Goal: Obtain resource: Obtain resource

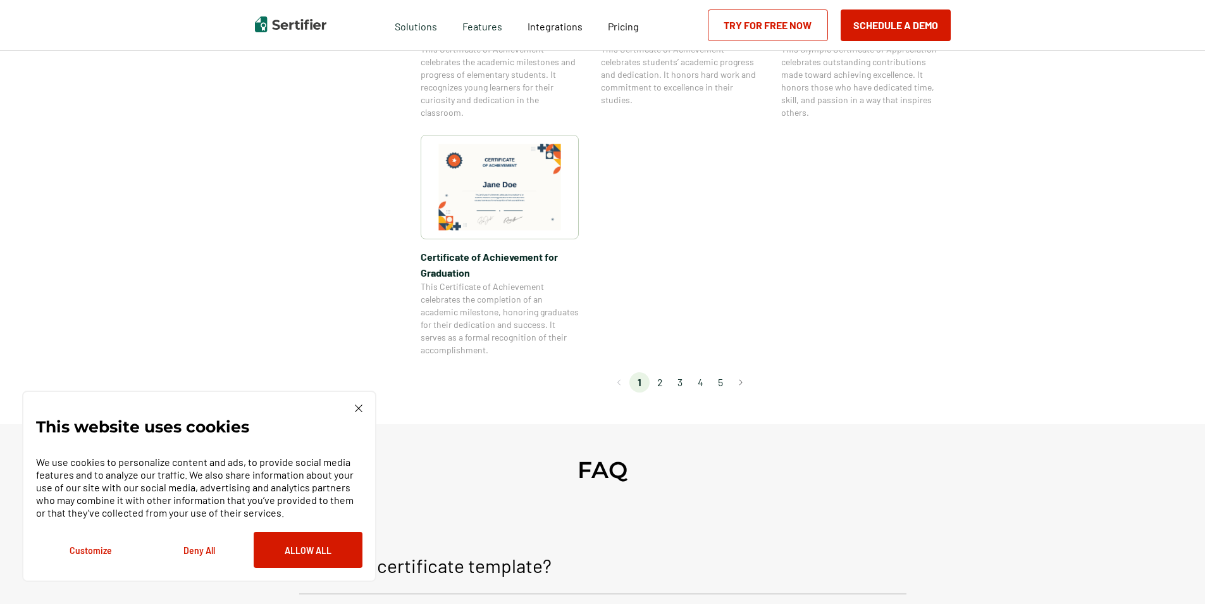
scroll to position [1076, 0]
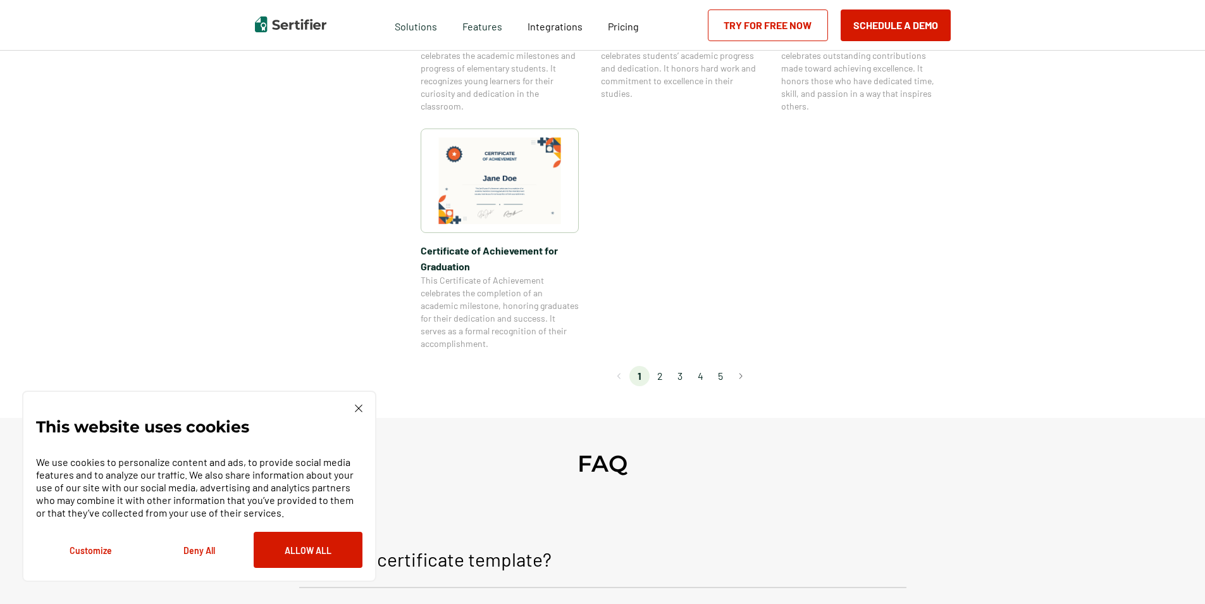
click at [660, 381] on li "2" at bounding box center [660, 376] width 20 height 20
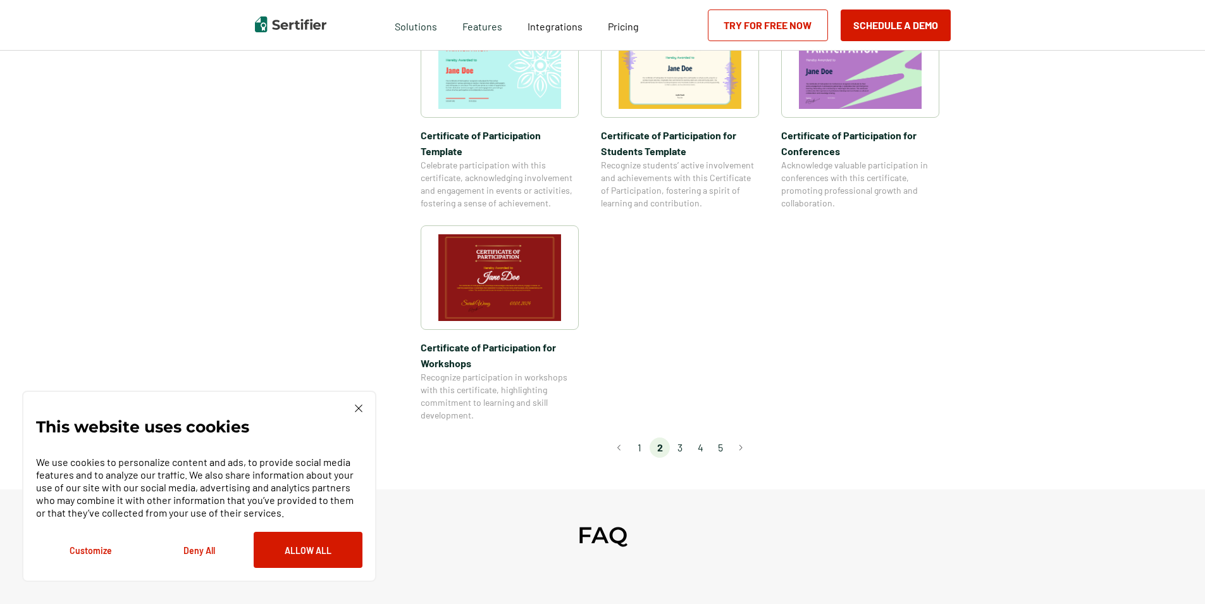
scroll to position [1012, 0]
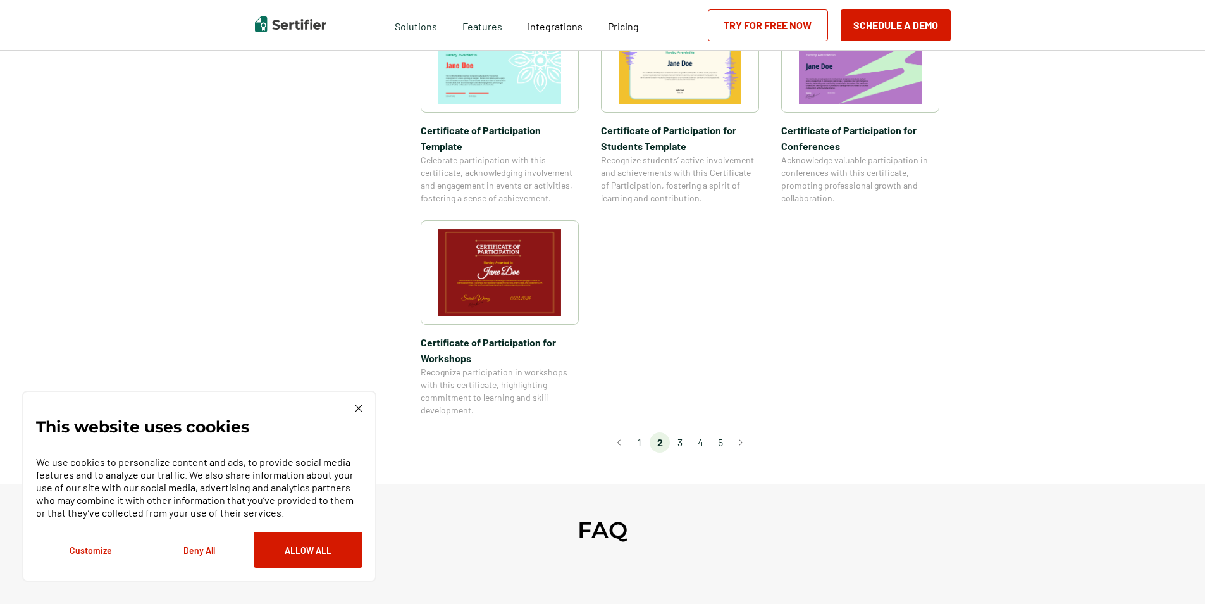
click at [682, 432] on li "3" at bounding box center [680, 442] width 20 height 20
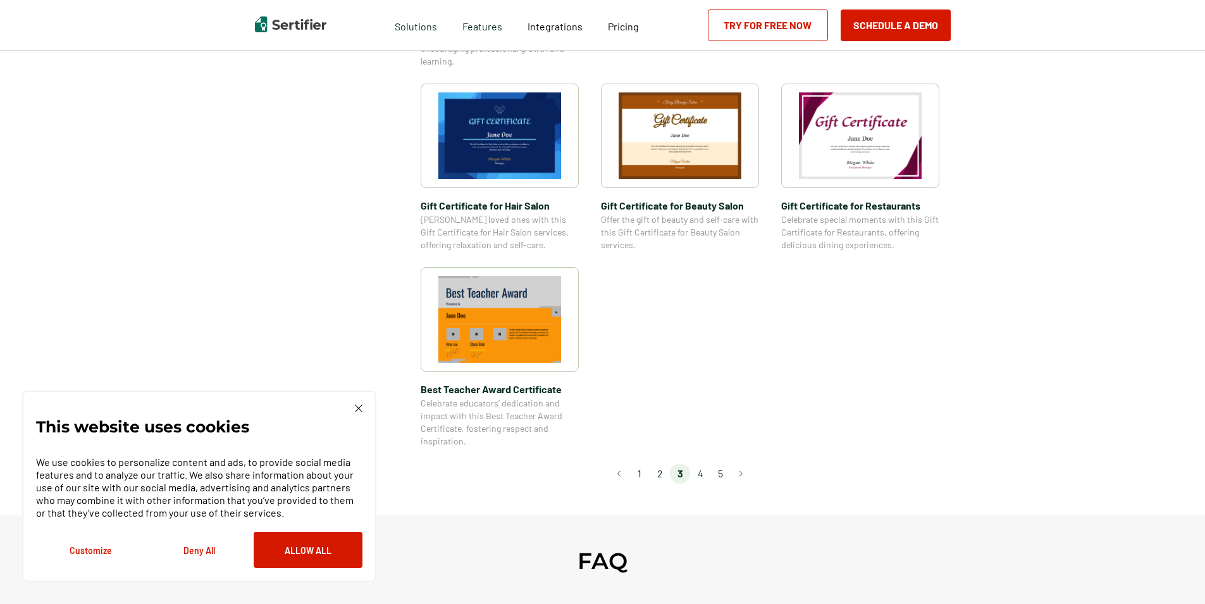
scroll to position [823, 0]
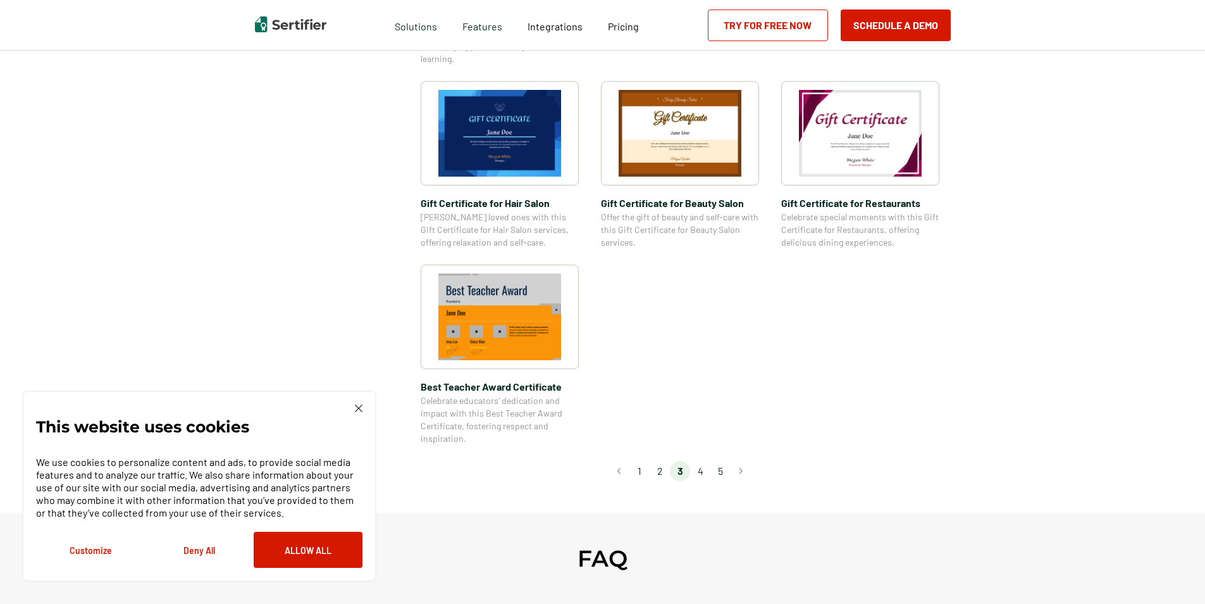
click at [701, 473] on li "4" at bounding box center [700, 471] width 20 height 20
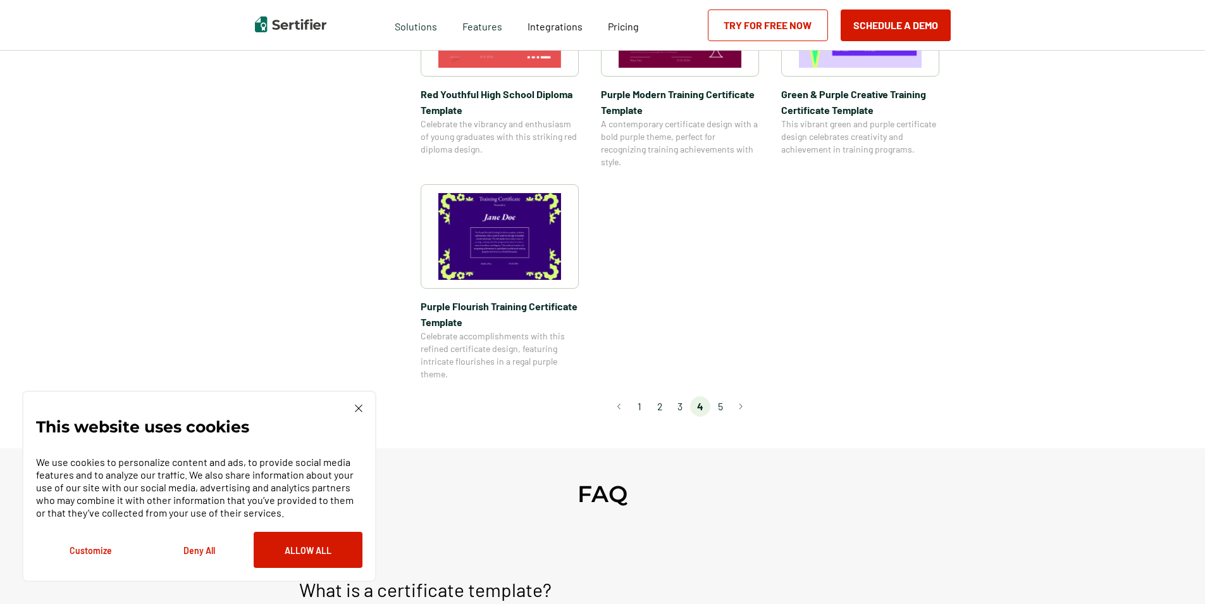
scroll to position [949, 0]
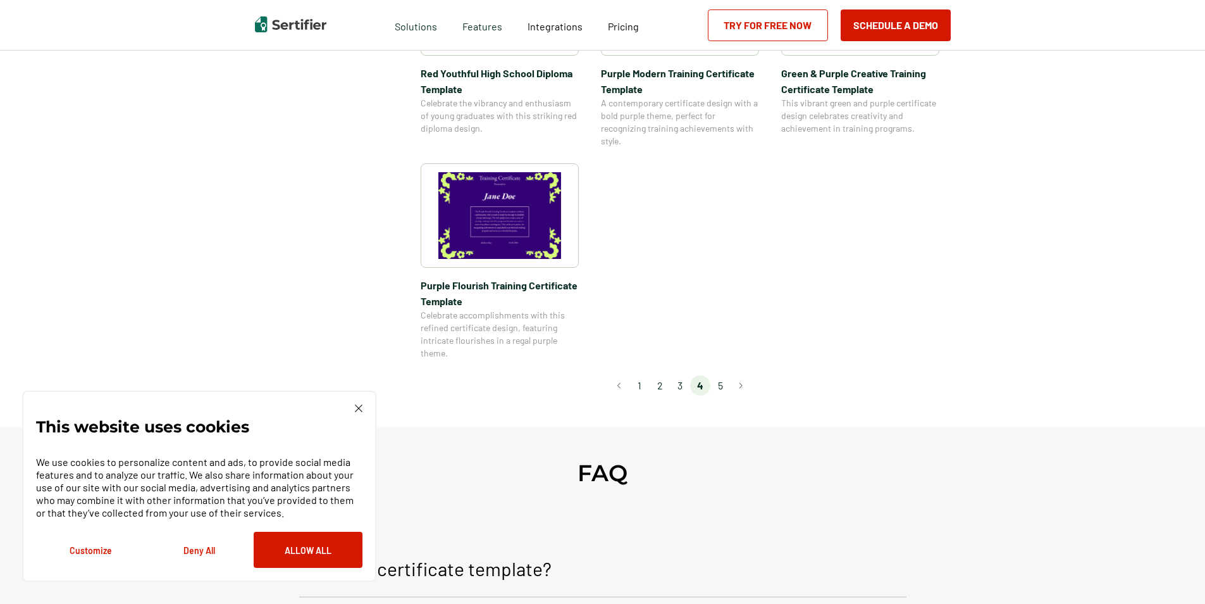
click at [660, 385] on li "2" at bounding box center [660, 385] width 20 height 20
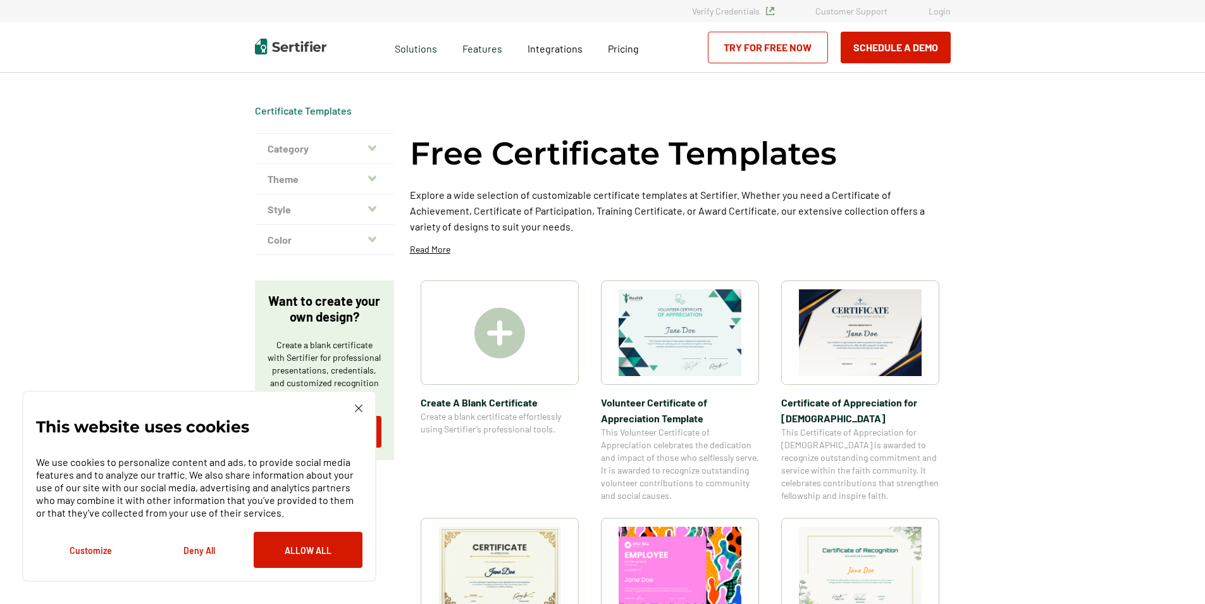
scroll to position [63, 0]
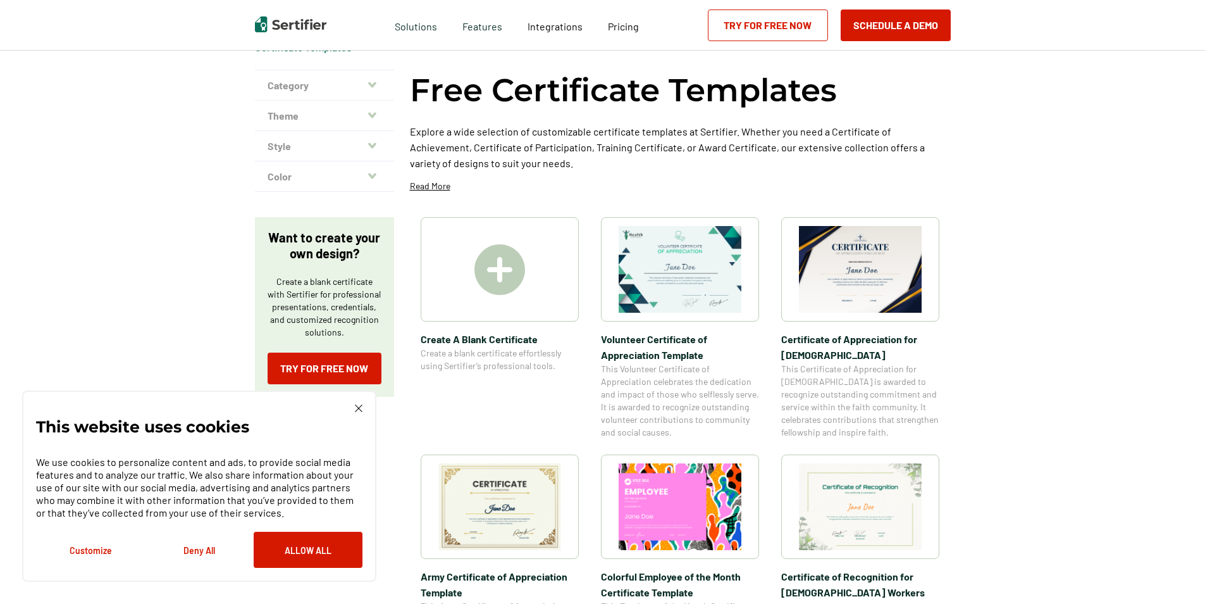
click at [503, 283] on img at bounding box center [500, 269] width 51 height 51
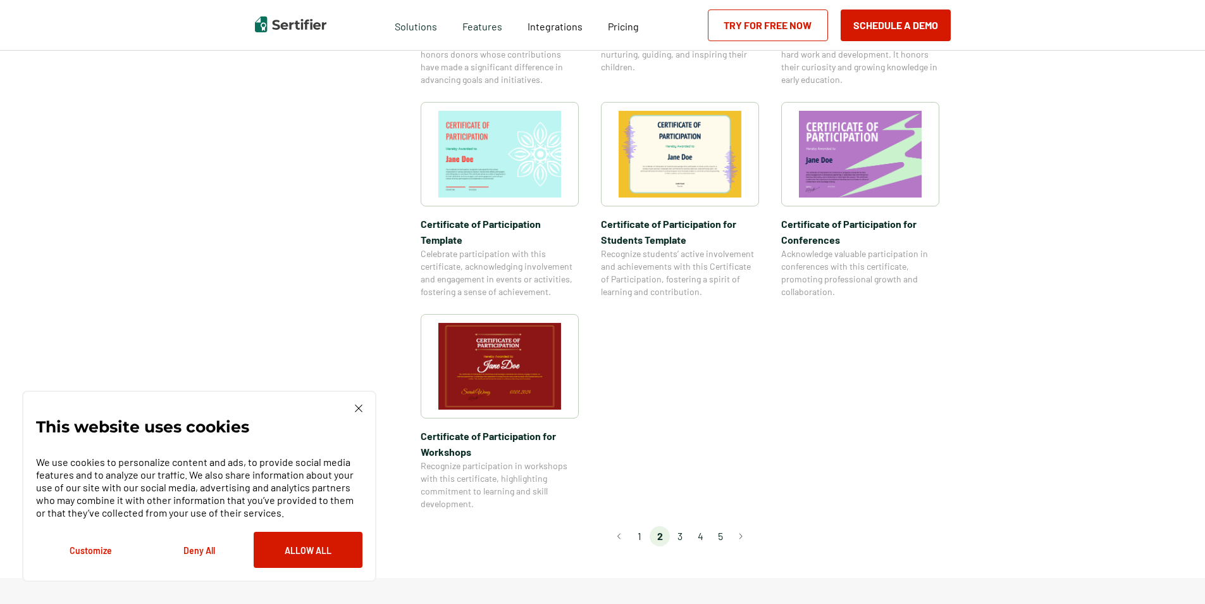
scroll to position [949, 0]
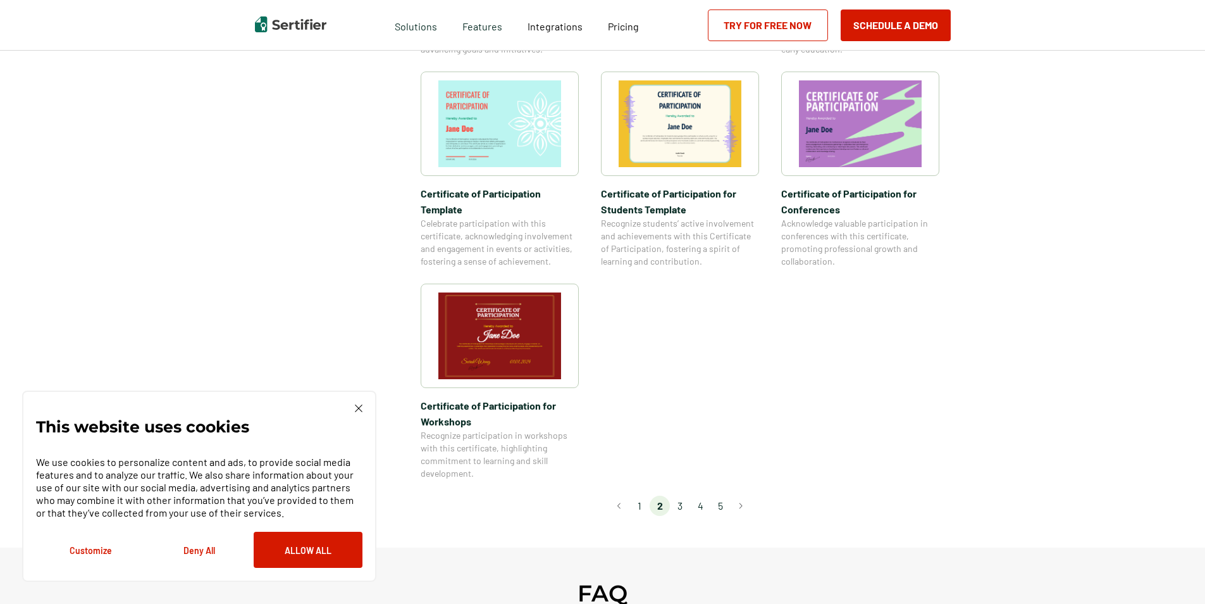
click at [556, 315] on img at bounding box center [500, 335] width 123 height 87
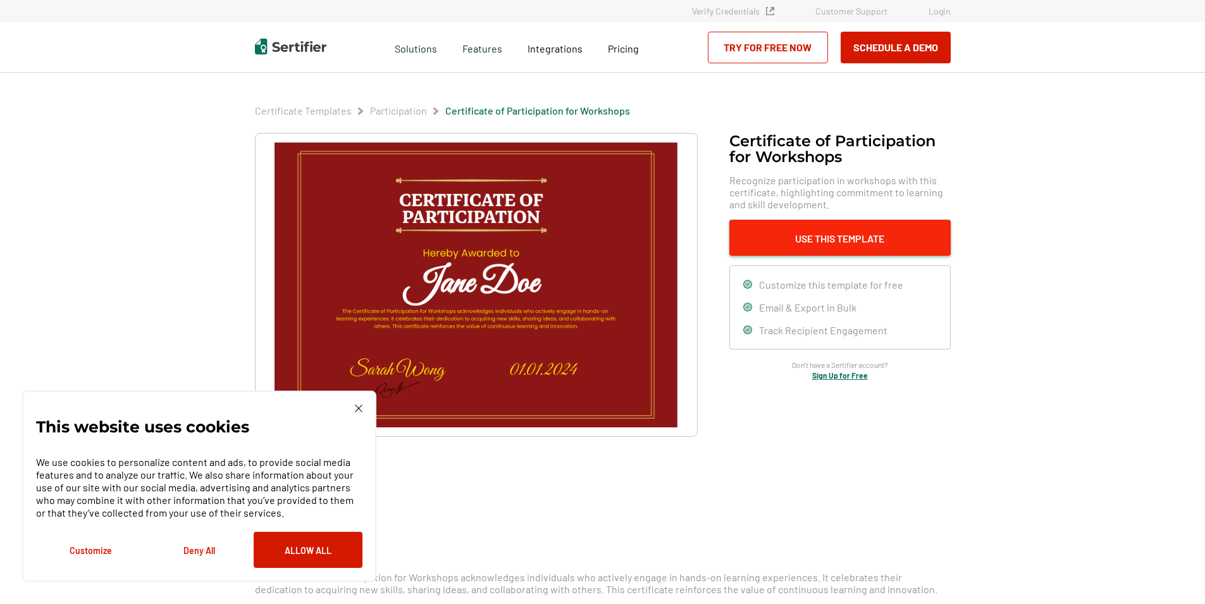
click at [847, 239] on button "Use This Template" at bounding box center [840, 238] width 221 height 36
